Goal: Task Accomplishment & Management: Manage account settings

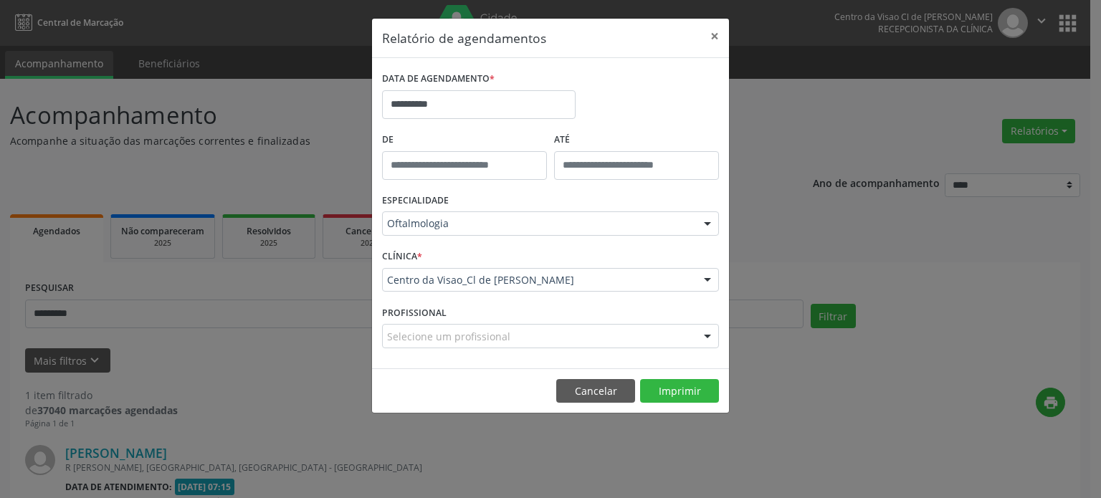
click at [586, 393] on button "Cancelar" at bounding box center [595, 391] width 79 height 24
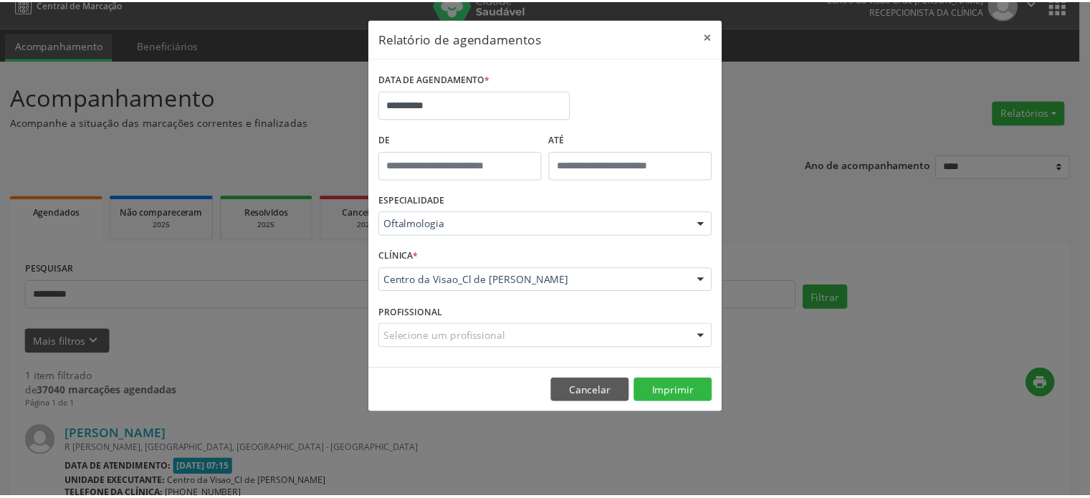
scroll to position [19, 0]
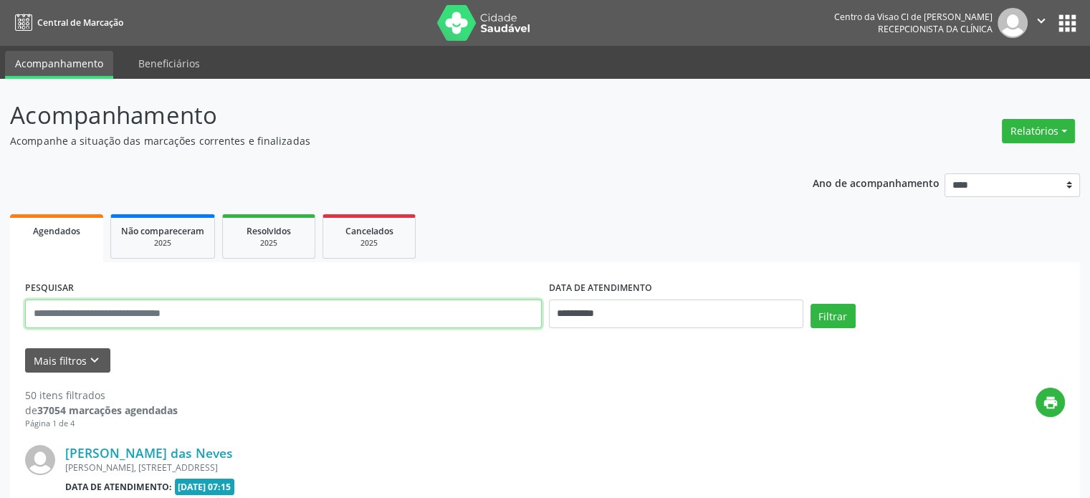
click at [311, 317] on input "text" at bounding box center [283, 314] width 517 height 29
type input "******"
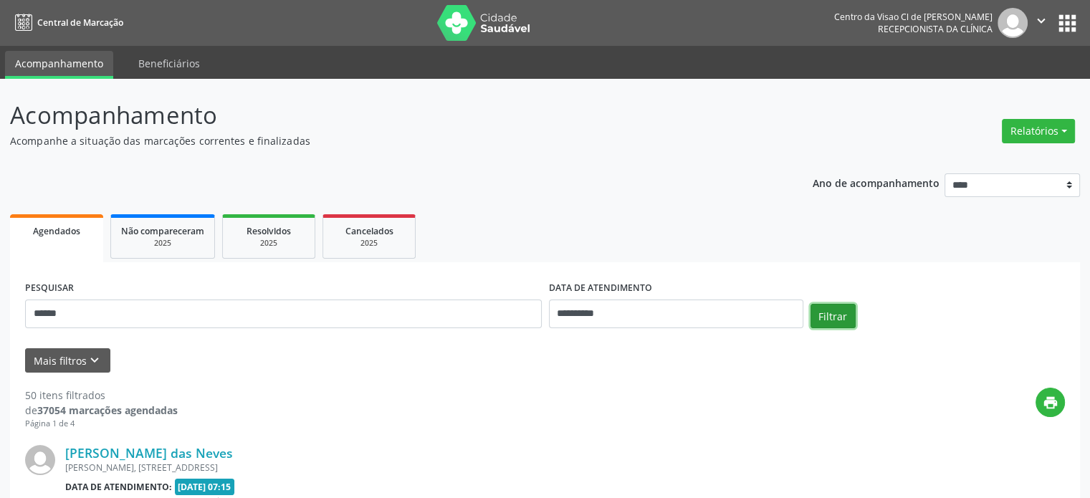
click at [827, 312] on button "Filtrar" at bounding box center [833, 316] width 45 height 24
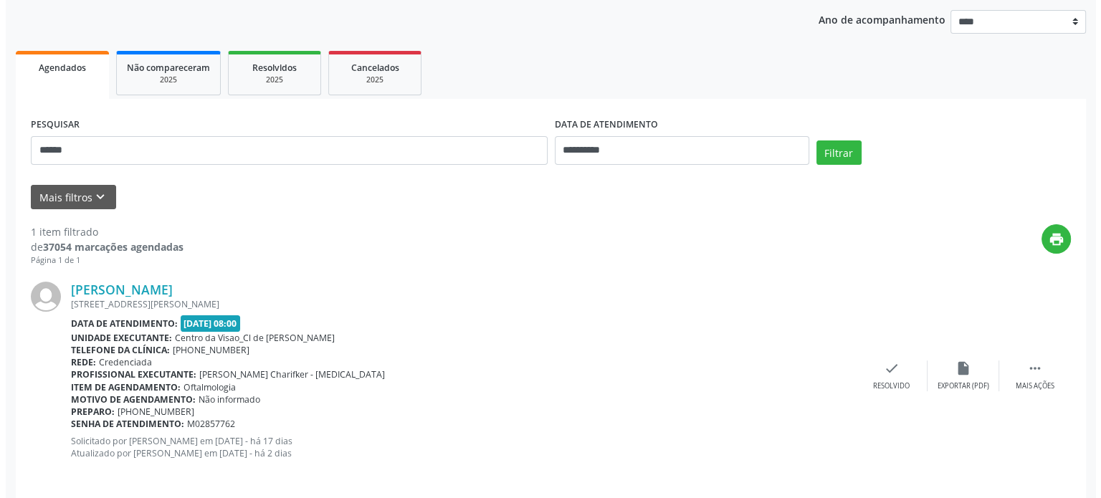
scroll to position [175, 0]
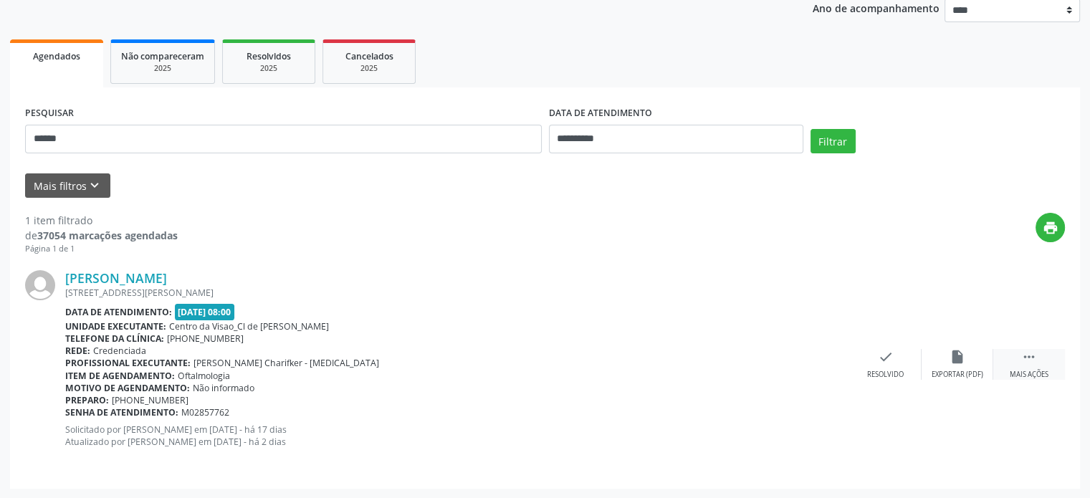
click at [1039, 360] on div " Mais ações" at bounding box center [1030, 364] width 72 height 31
click at [875, 365] on div "cancel Cancelar" at bounding box center [886, 364] width 72 height 31
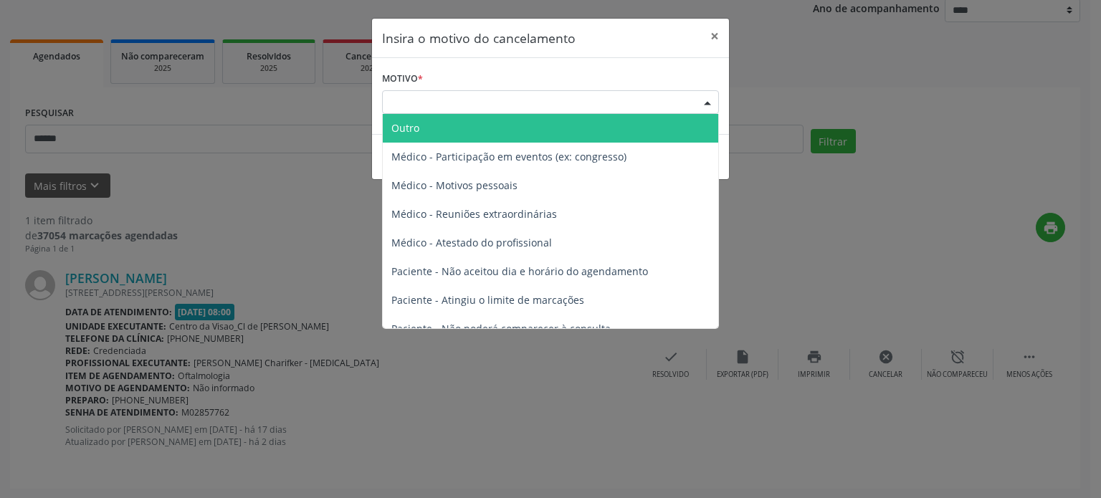
click at [642, 107] on div "Escolha o motivo" at bounding box center [550, 102] width 337 height 24
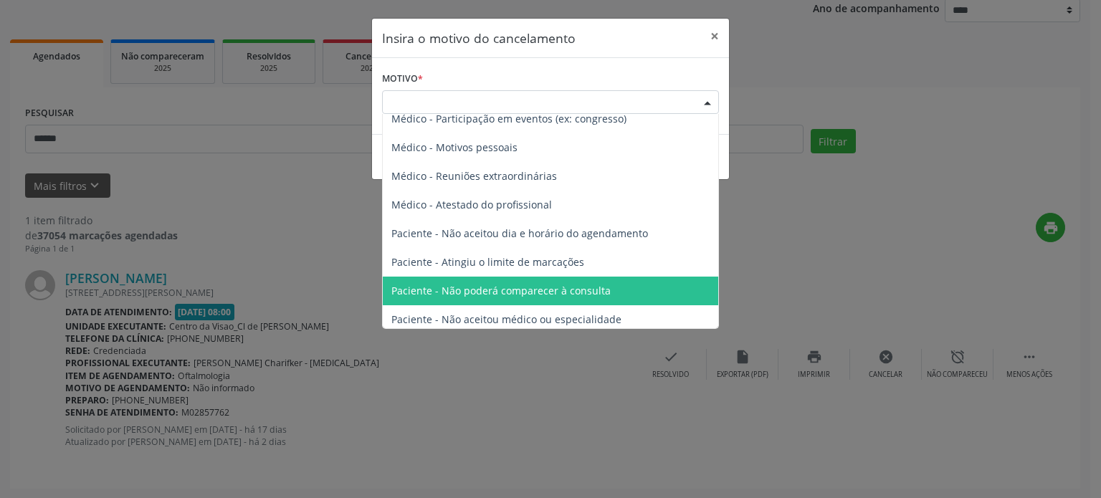
scroll to position [72, 0]
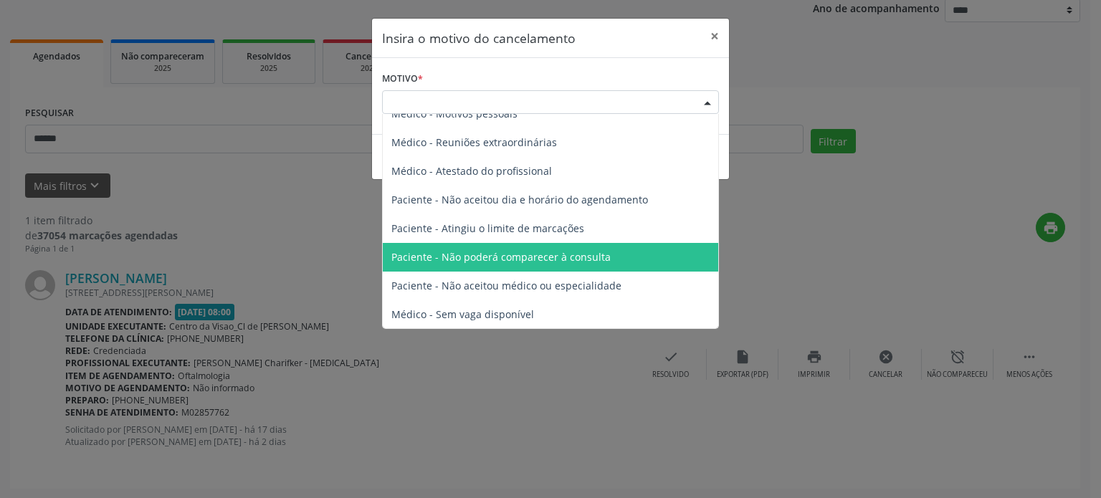
click at [582, 266] on span "Paciente - Não poderá comparecer à consulta" at bounding box center [551, 257] width 336 height 29
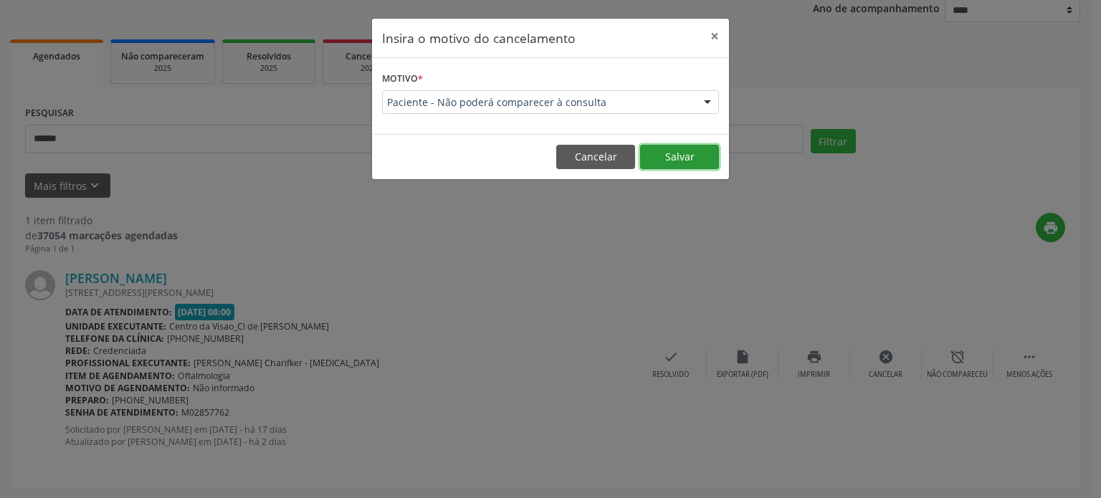
click at [682, 165] on button "Salvar" at bounding box center [679, 157] width 79 height 24
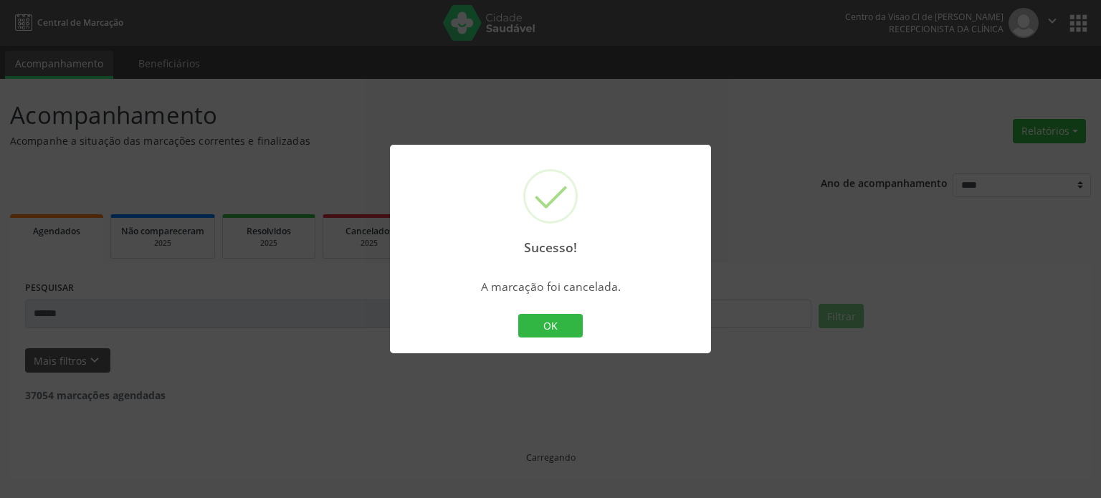
scroll to position [0, 0]
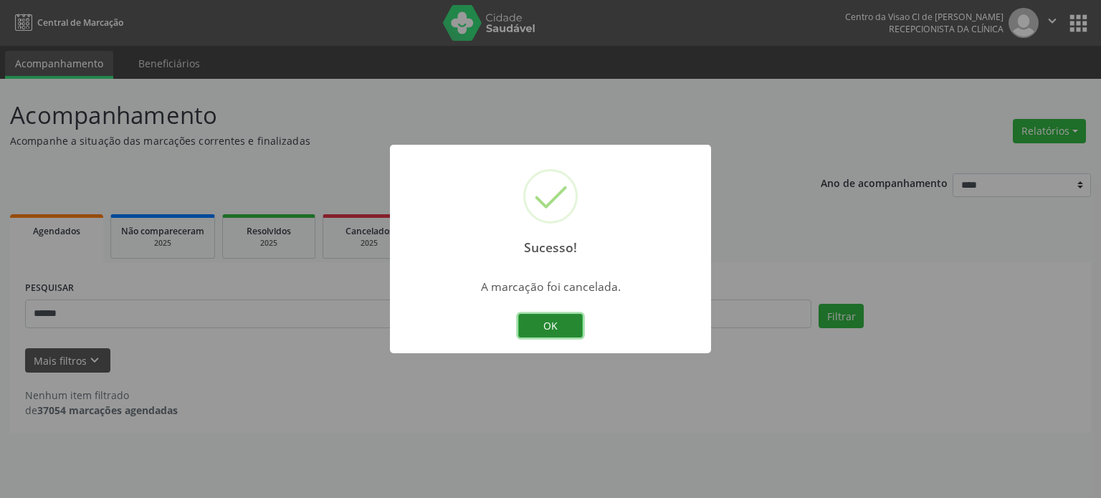
click at [549, 328] on button "OK" at bounding box center [550, 326] width 65 height 24
